Goal: Information Seeking & Learning: Learn about a topic

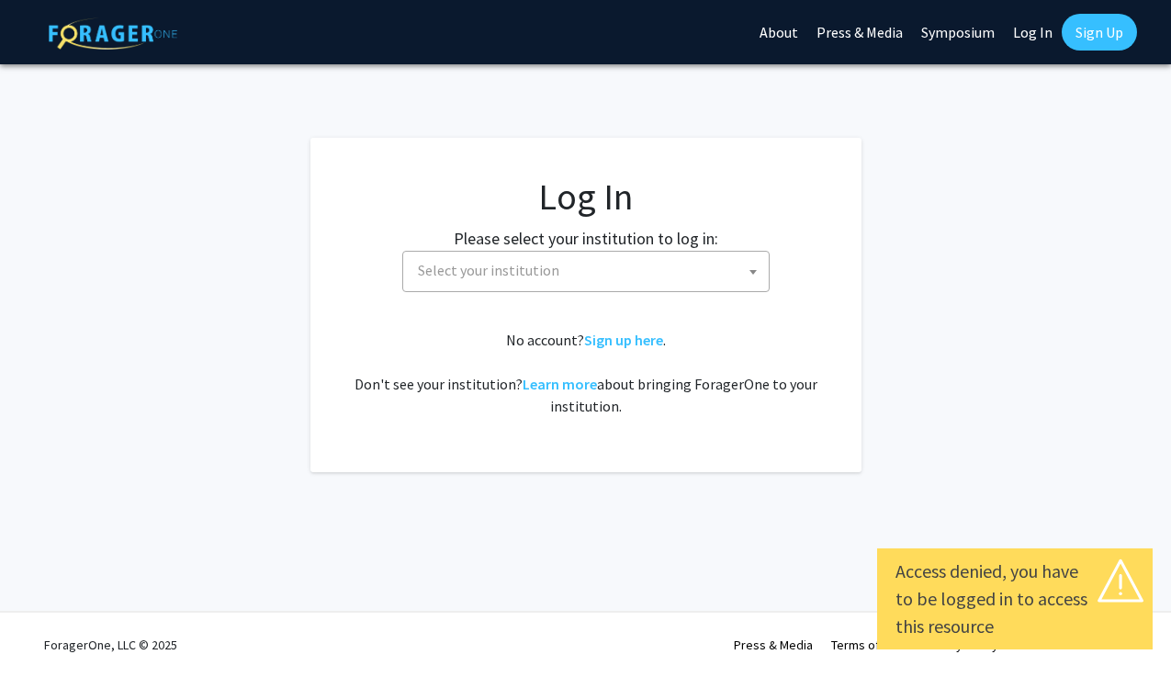
select select
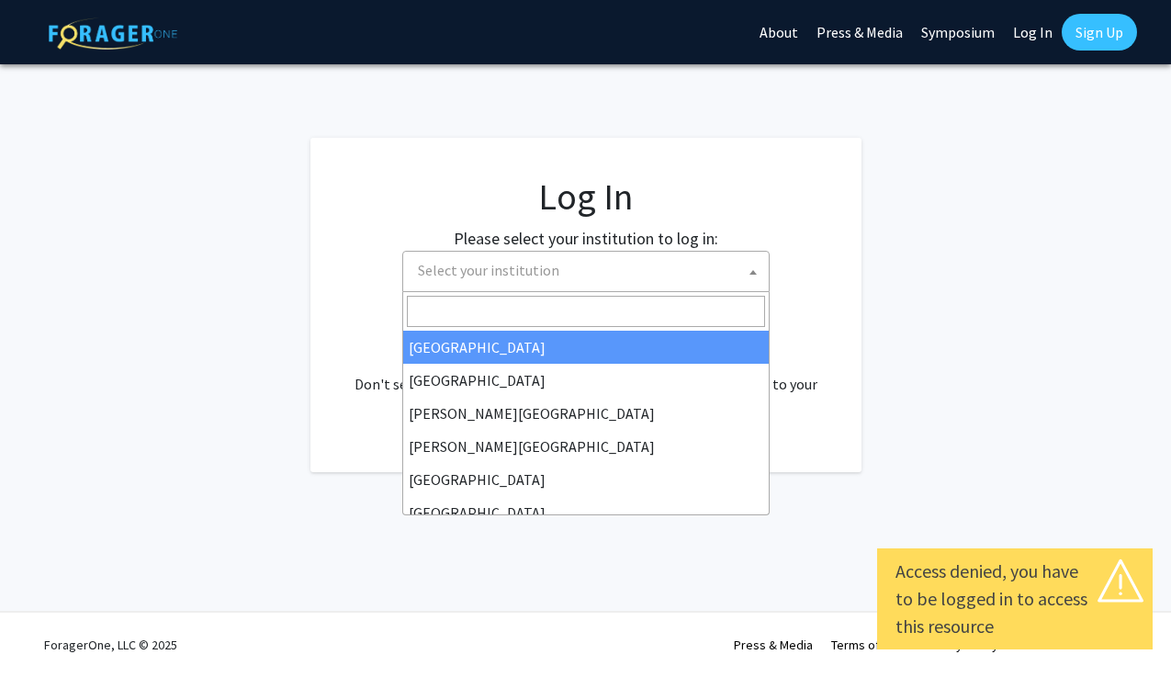
click at [720, 277] on span "Select your institution" at bounding box center [590, 271] width 358 height 38
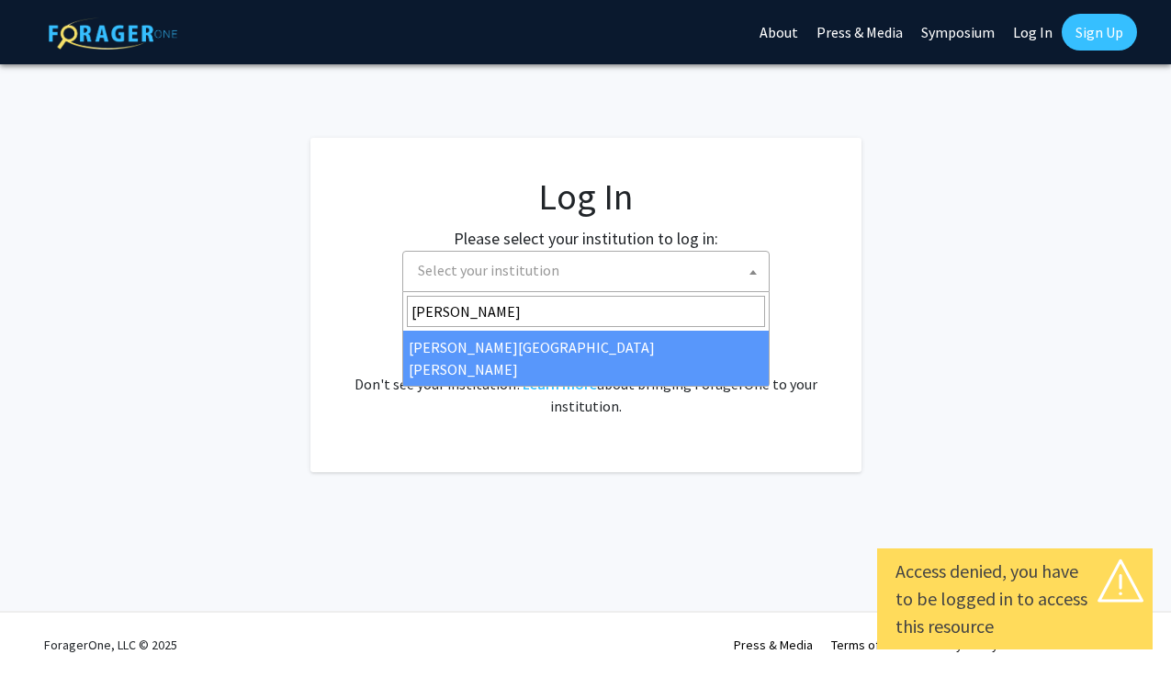
type input "[PERSON_NAME]"
select select "1"
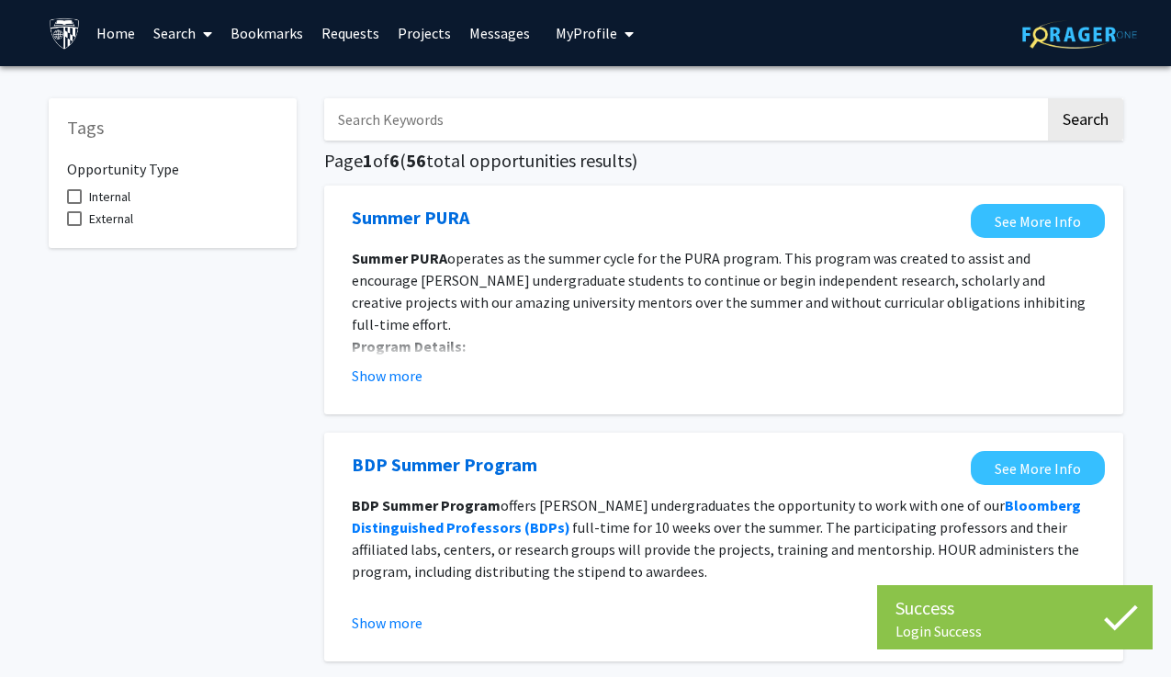
click at [580, 124] on input "Search Keywords" at bounding box center [684, 119] width 721 height 42
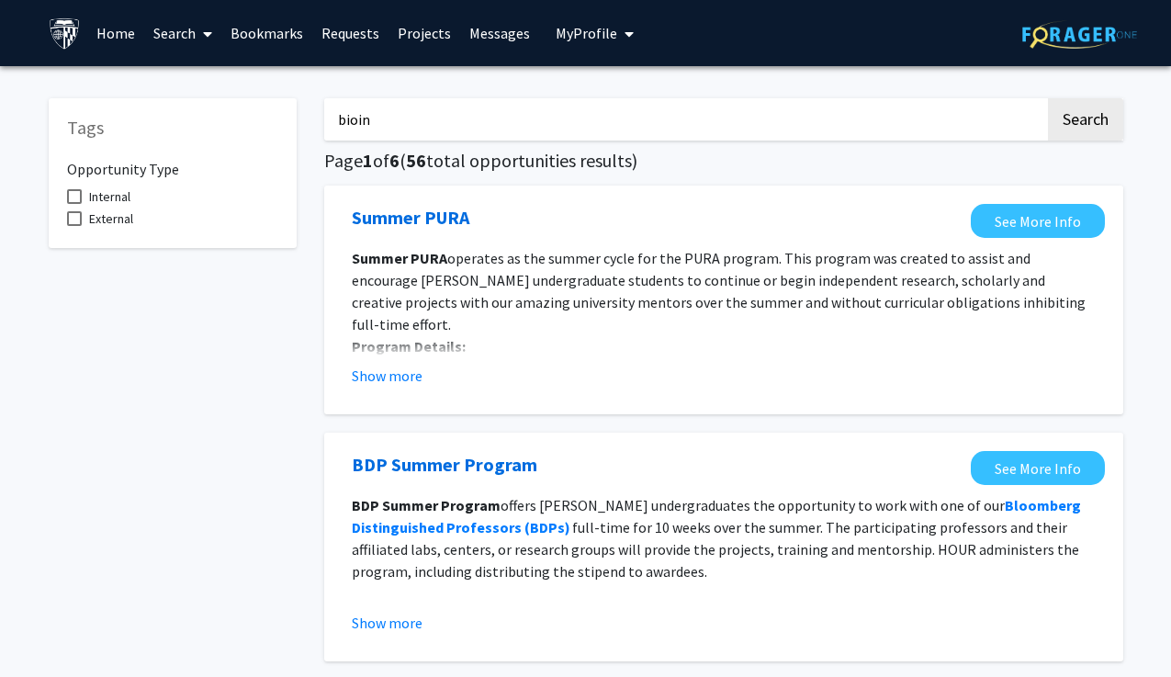
type input "bioinformatics"
click at [1048, 98] on button "Search" at bounding box center [1085, 119] width 75 height 42
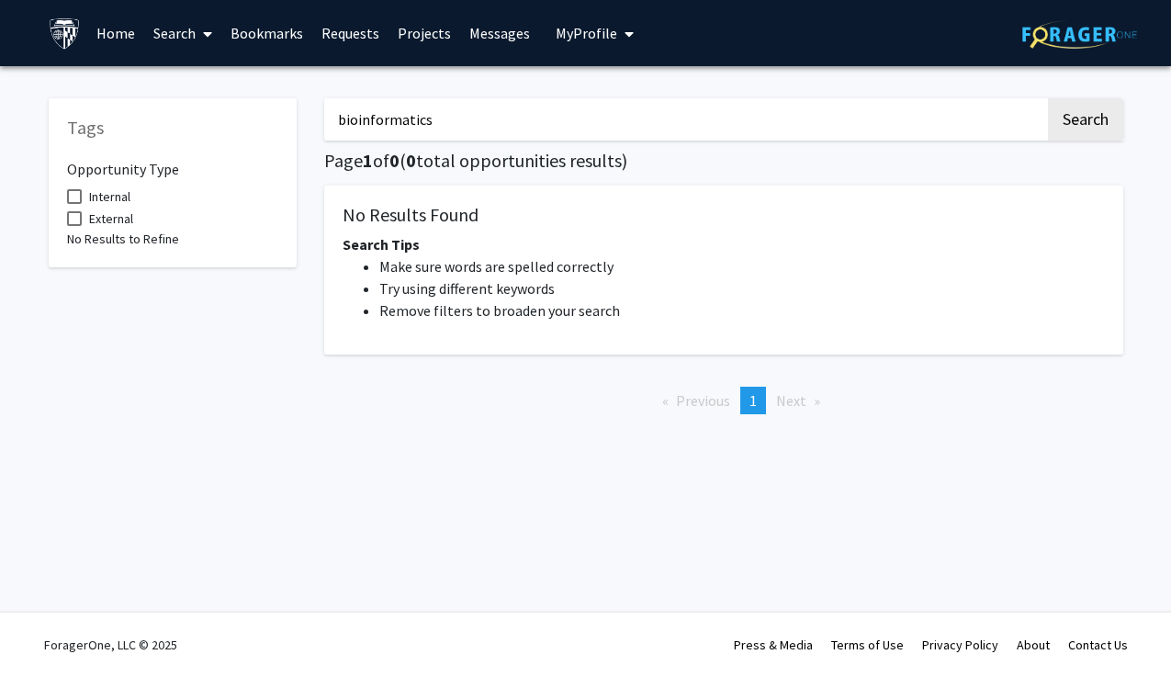
click at [440, 121] on input "bioinformatics" at bounding box center [684, 119] width 721 height 42
click at [197, 32] on span at bounding box center [204, 34] width 17 height 64
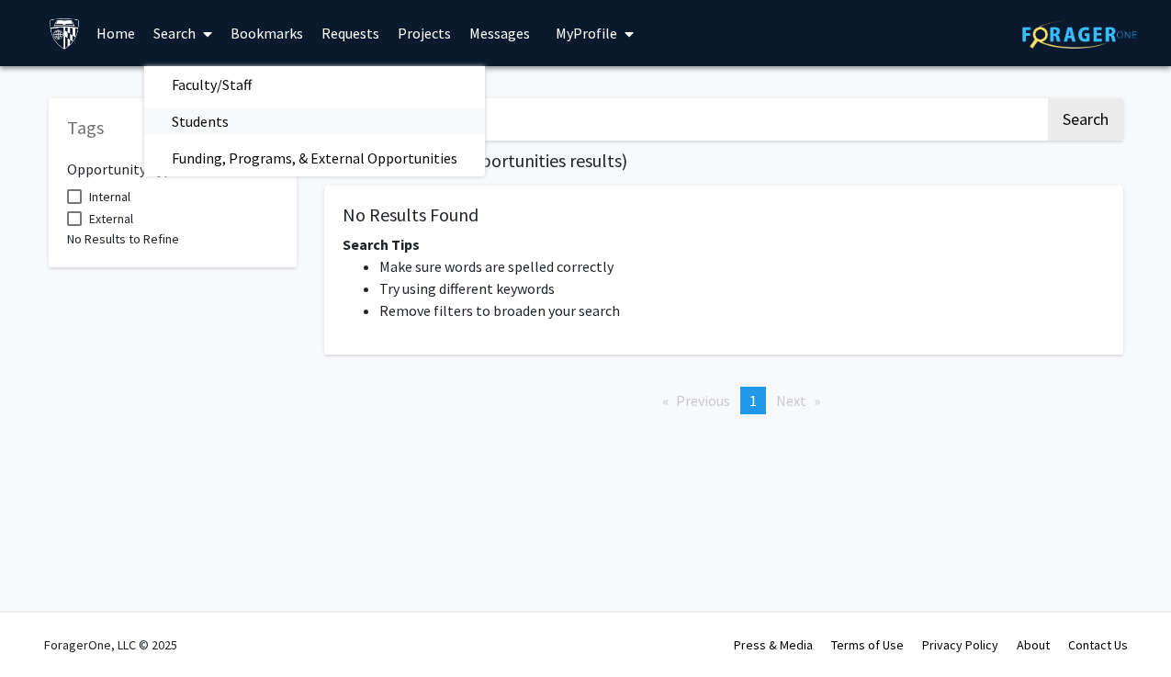
click at [218, 117] on span "Students" at bounding box center [200, 121] width 112 height 37
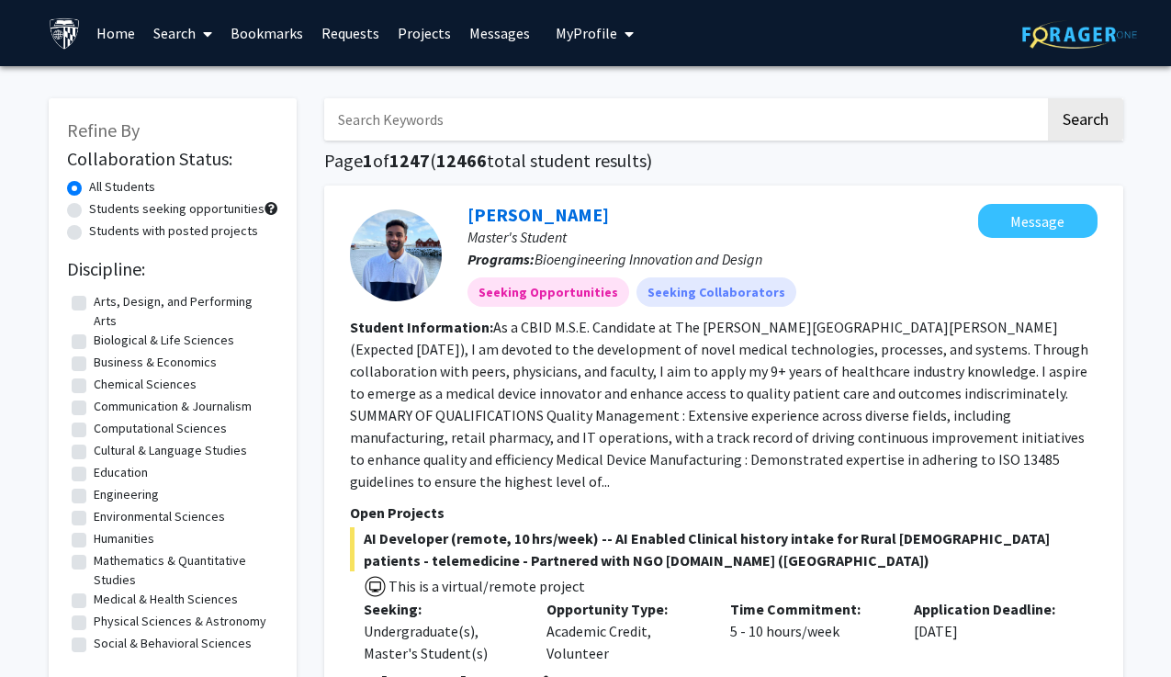
click at [184, 42] on link "Search" at bounding box center [182, 33] width 77 height 64
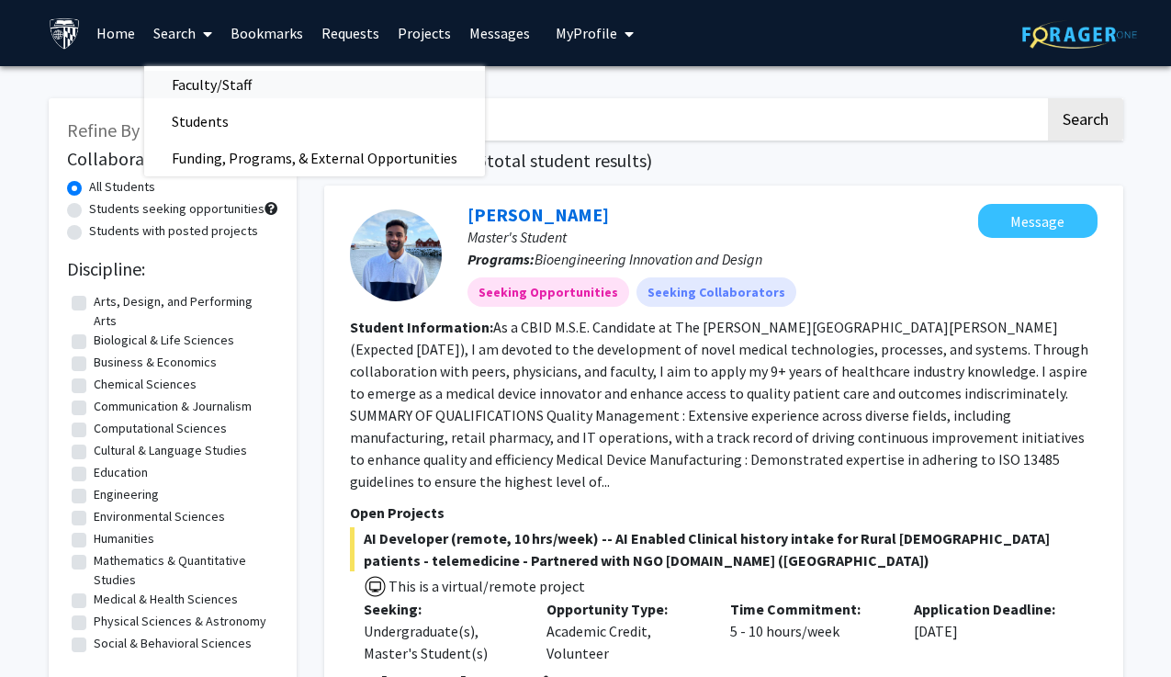
click at [191, 81] on span "Faculty/Staff" at bounding box center [211, 84] width 135 height 37
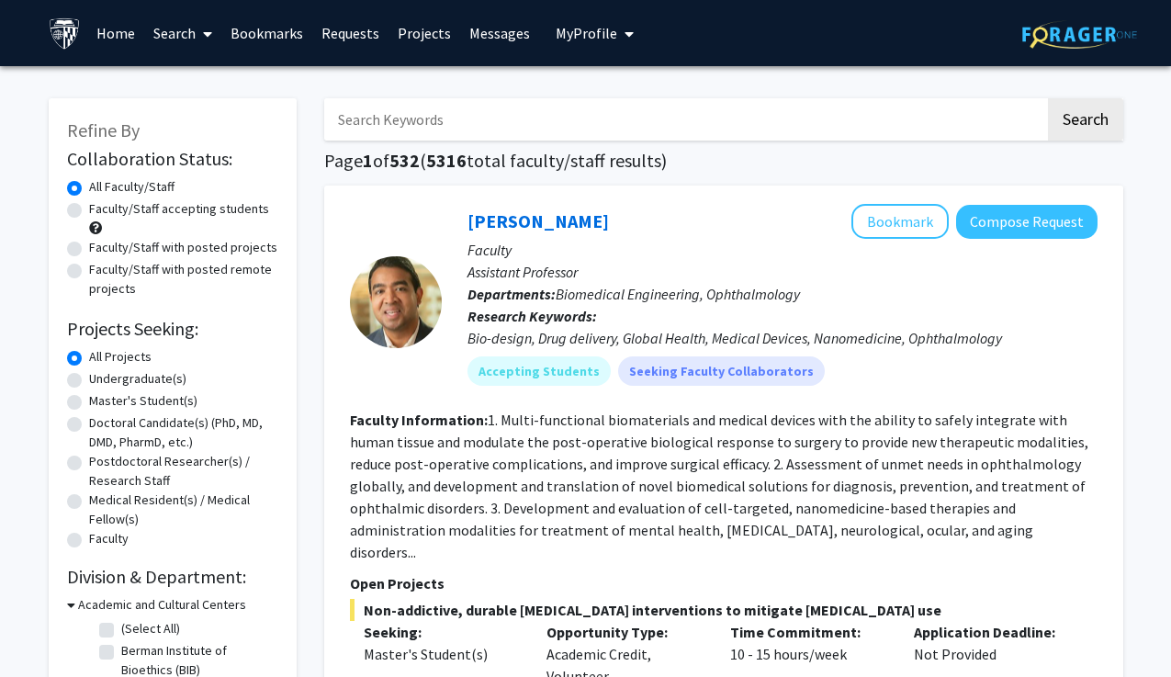
click at [194, 211] on label "Faculty/Staff accepting students" at bounding box center [179, 208] width 180 height 19
click at [101, 211] on input "Faculty/Staff accepting students" at bounding box center [95, 205] width 12 height 12
radio input "true"
click at [200, 269] on label "Faculty/Staff with posted remote projects" at bounding box center [183, 279] width 189 height 39
click at [101, 269] on input "Faculty/Staff with posted remote projects" at bounding box center [95, 266] width 12 height 12
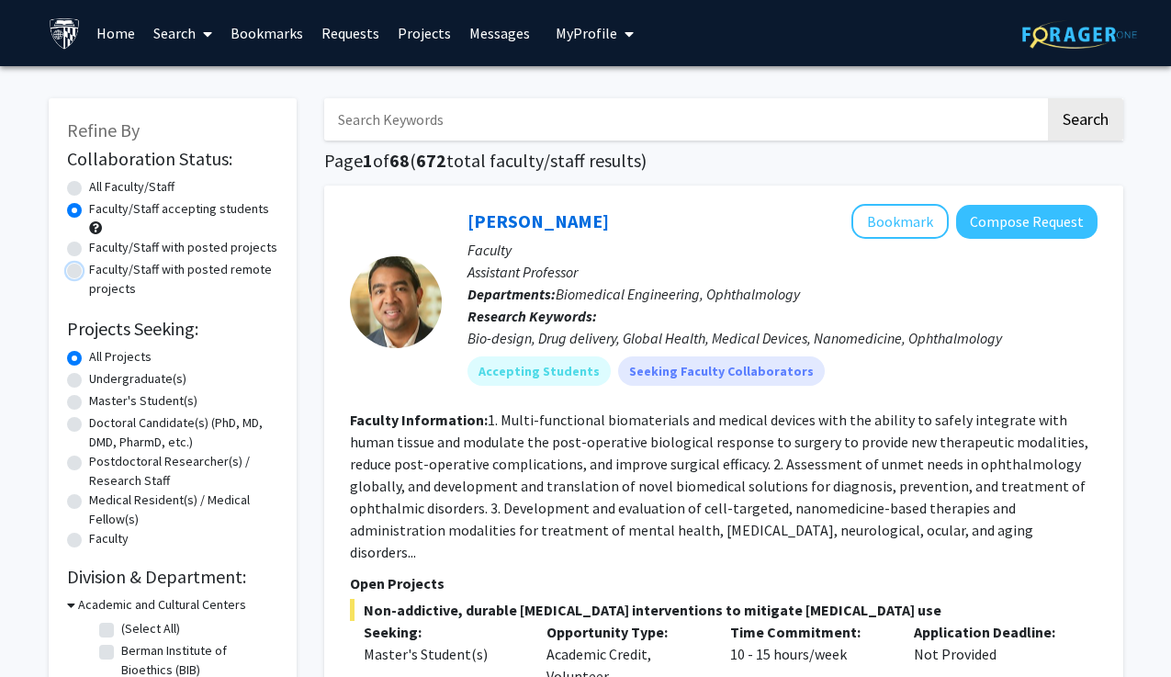
radio input "true"
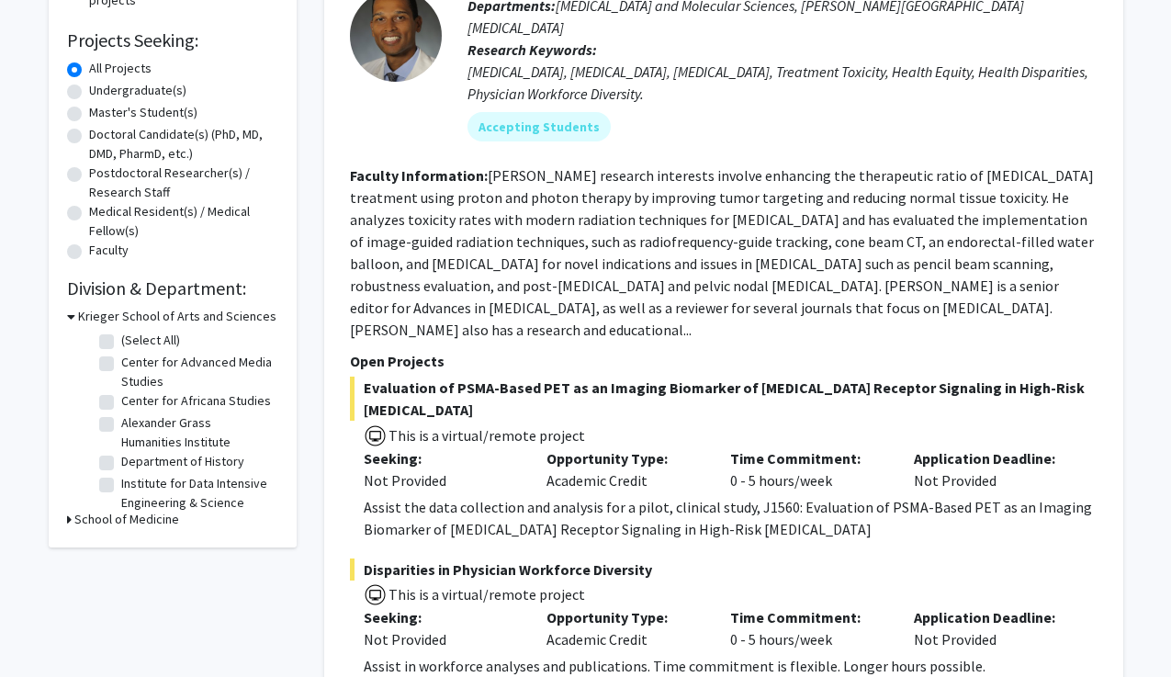
scroll to position [297, 0]
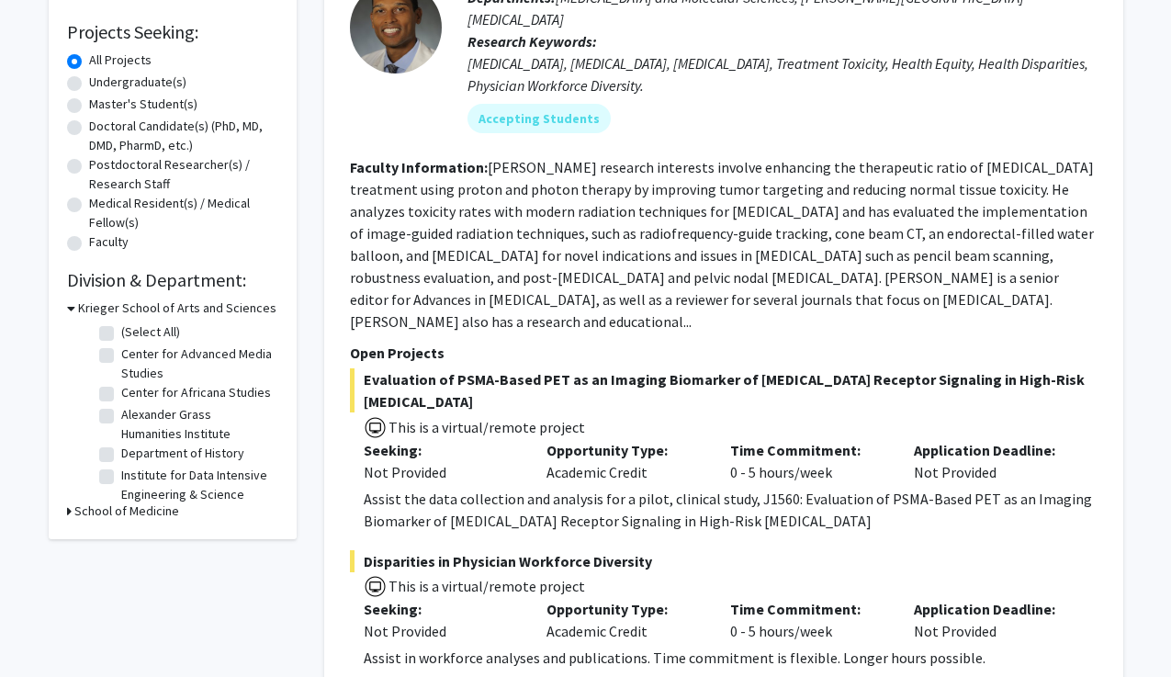
click at [163, 109] on label "Master's Student(s)" at bounding box center [143, 104] width 108 height 19
click at [101, 107] on input "Master's Student(s)" at bounding box center [95, 101] width 12 height 12
radio input "true"
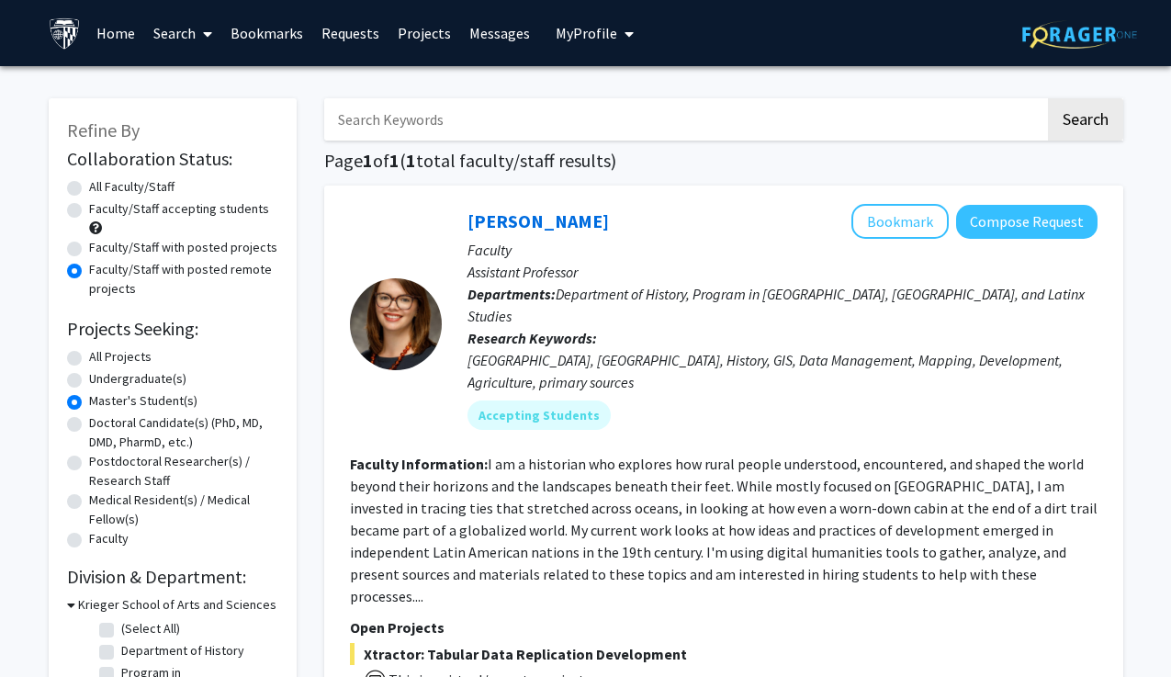
click at [130, 357] on label "All Projects" at bounding box center [120, 356] width 62 height 19
click at [101, 357] on input "All Projects" at bounding box center [95, 353] width 12 height 12
radio input "true"
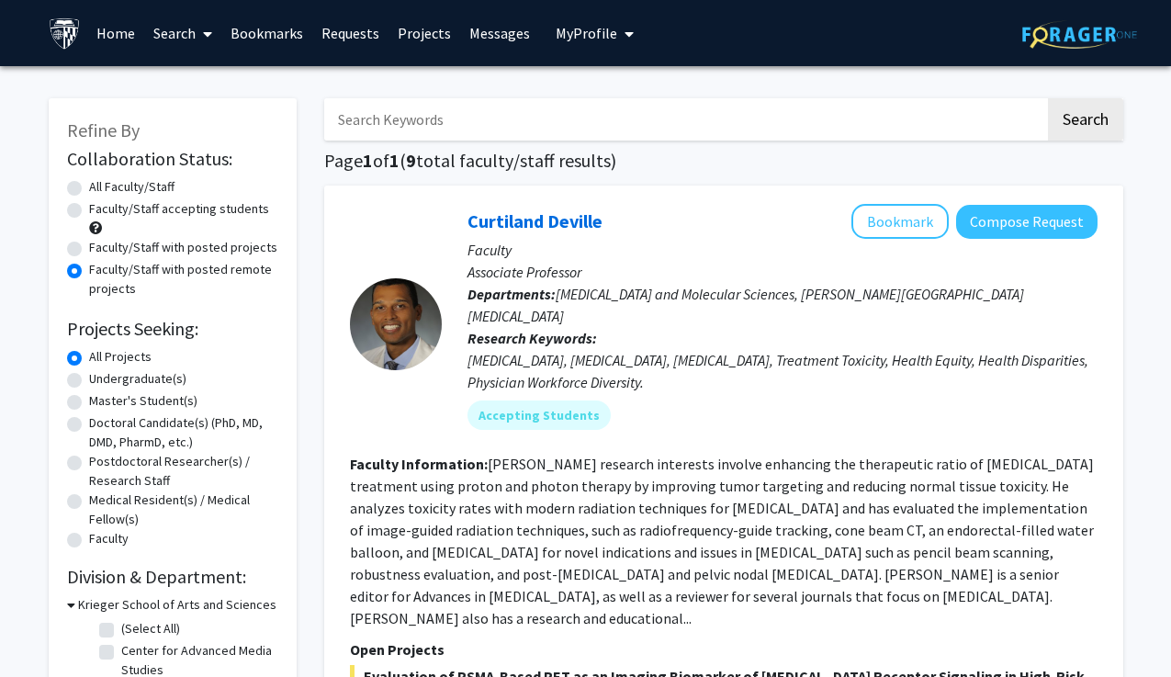
click at [193, 215] on label "Faculty/Staff accepting students" at bounding box center [179, 208] width 180 height 19
click at [101, 211] on input "Faculty/Staff accepting students" at bounding box center [95, 205] width 12 height 12
radio input "true"
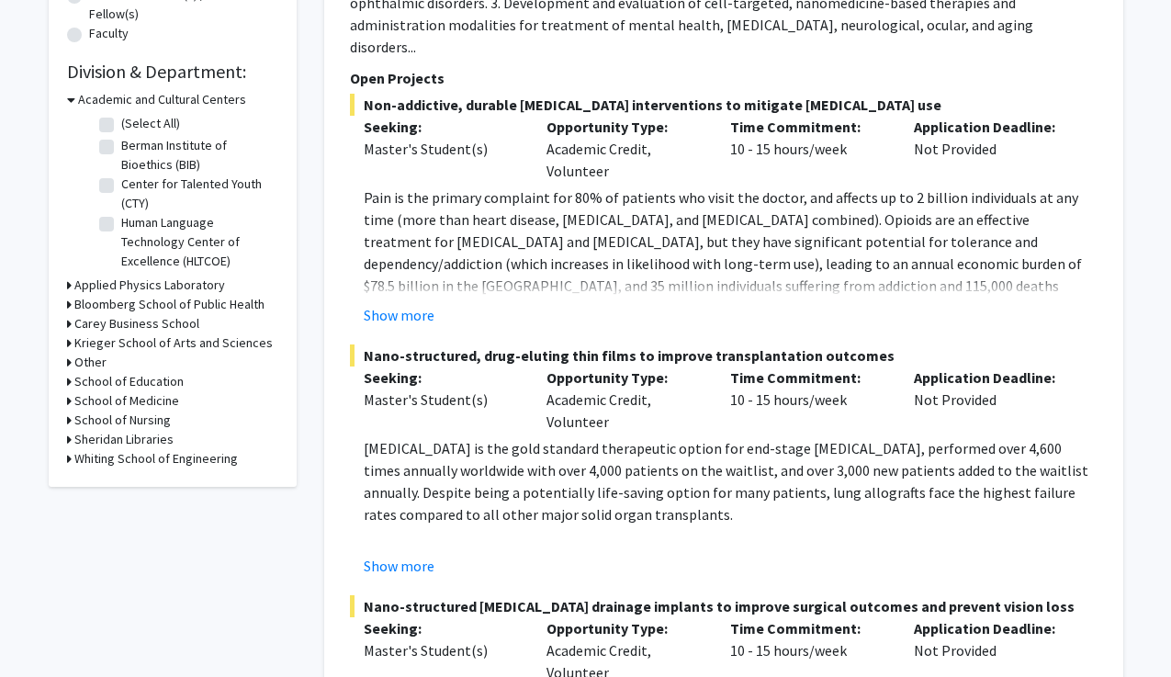
scroll to position [508, 0]
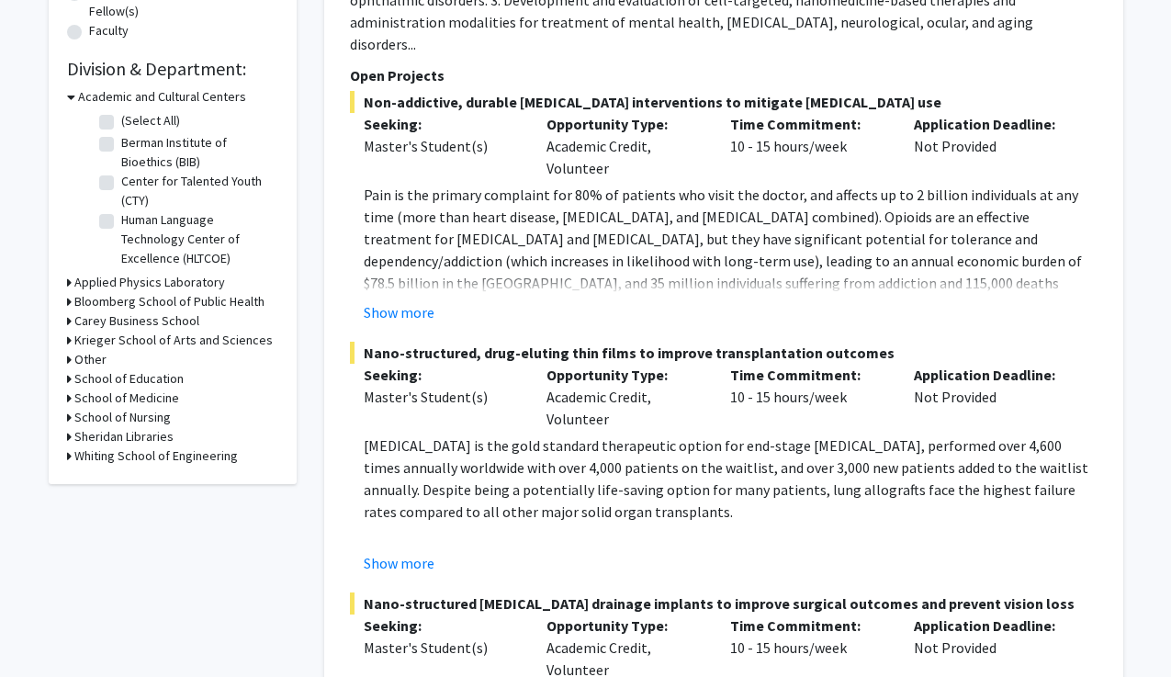
click at [161, 340] on h3 "Krieger School of Arts and Sciences" at bounding box center [173, 340] width 198 height 19
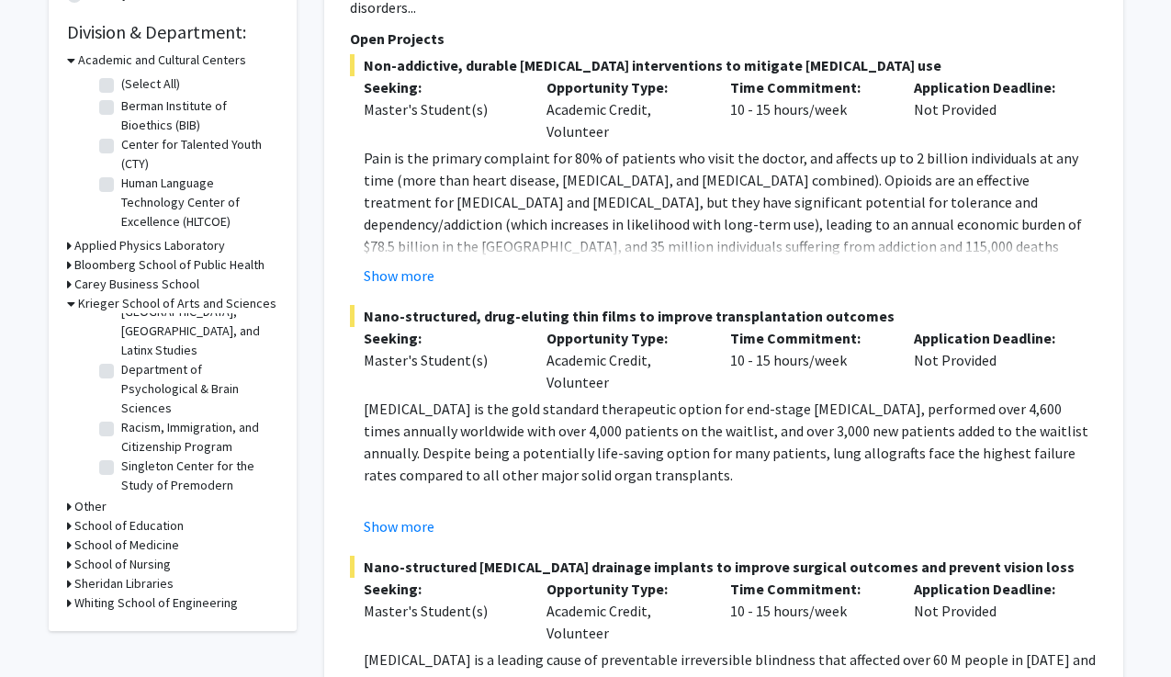
scroll to position [0, 0]
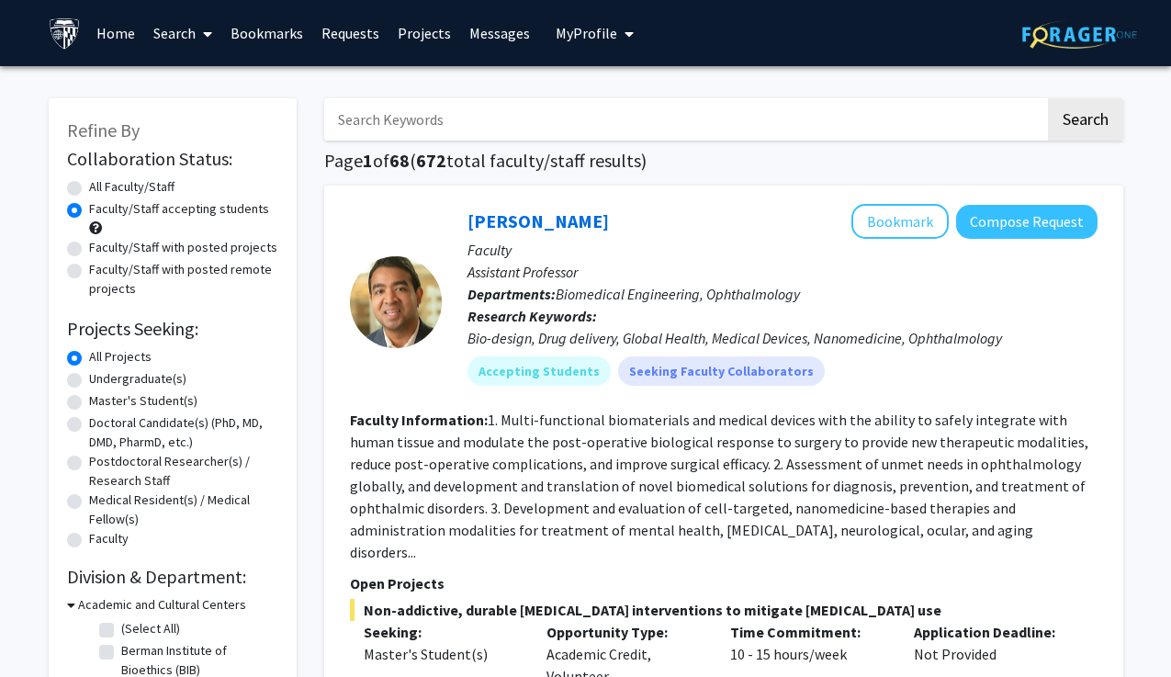
click at [237, 273] on label "Faculty/Staff with posted remote projects" at bounding box center [183, 279] width 189 height 39
click at [101, 272] on input "Faculty/Staff with posted remote projects" at bounding box center [95, 266] width 12 height 12
radio input "true"
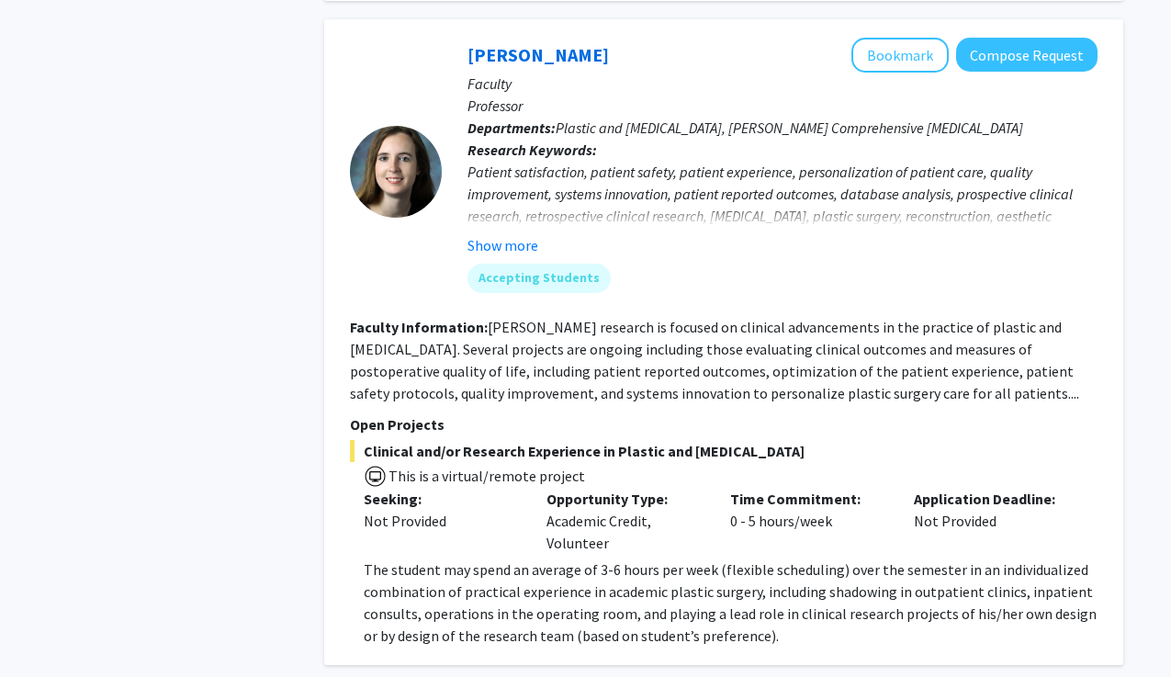
scroll to position [1761, 0]
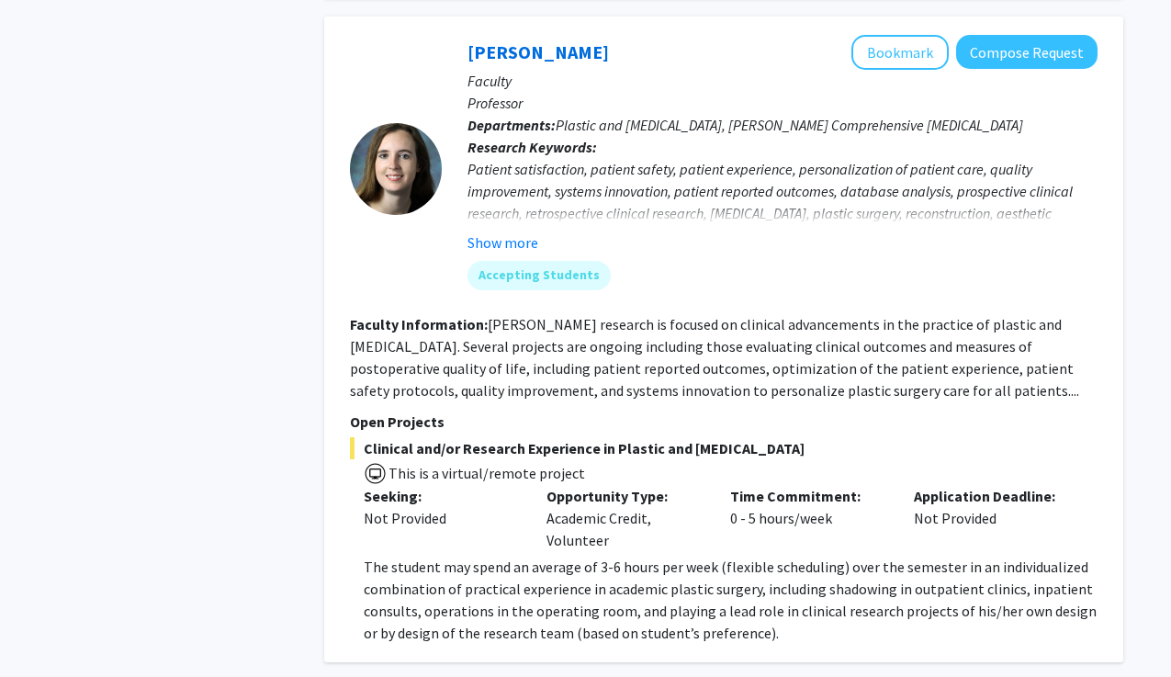
click at [733, 556] on p "The student may spend an average of 3-6 hours per week (flexible scheduling) ov…" at bounding box center [731, 600] width 734 height 88
click at [818, 557] on span "The student may spend an average of 3-6 hours per week (flexible scheduling) ov…" at bounding box center [730, 599] width 733 height 84
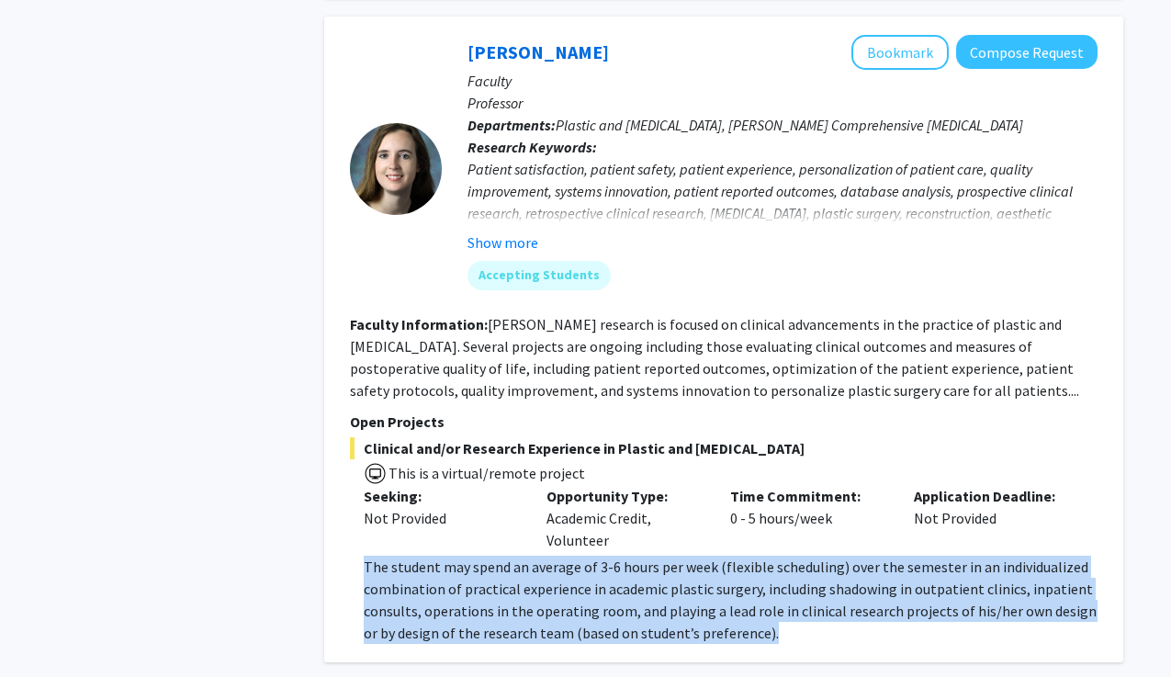
click at [818, 557] on span "The student may spend an average of 3-6 hours per week (flexible scheduling) ov…" at bounding box center [730, 599] width 733 height 84
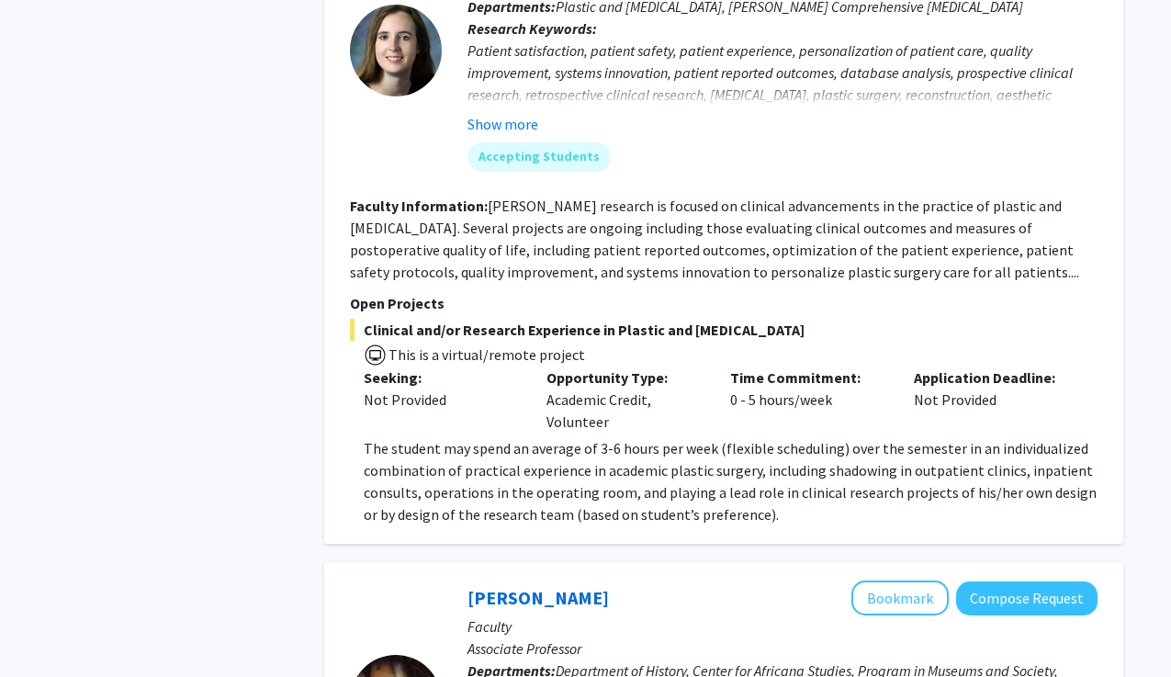
scroll to position [2140, 0]
